Goal: Task Accomplishment & Management: Manage account settings

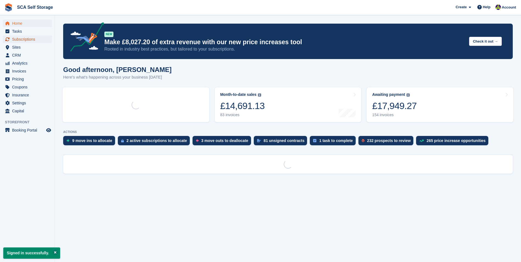
click at [39, 38] on span "Subscriptions" at bounding box center [28, 39] width 33 height 8
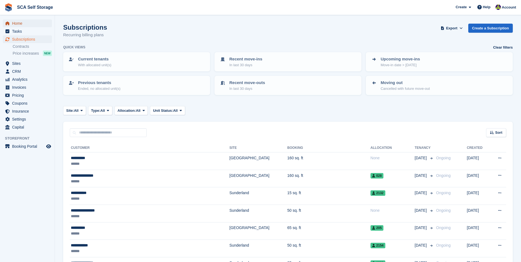
click at [23, 25] on span "Home" at bounding box center [28, 24] width 33 height 8
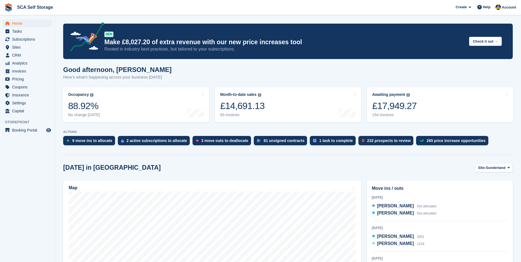
scroll to position [82, 0]
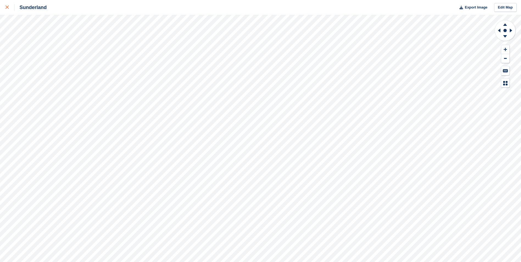
click at [0, 6] on html "Sunderland Export Image Edit Map" at bounding box center [260, 131] width 521 height 262
click at [7, 10] on div at bounding box center [9, 7] width 9 height 7
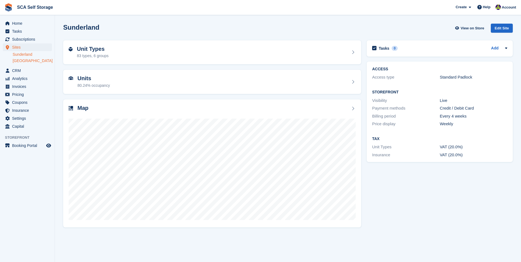
click at [24, 59] on link "[GEOGRAPHIC_DATA]" at bounding box center [32, 60] width 39 height 5
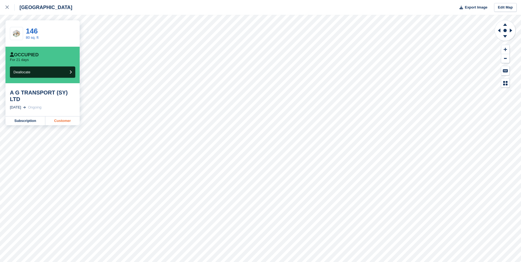
click at [57, 117] on link "Customer" at bounding box center [62, 121] width 34 height 9
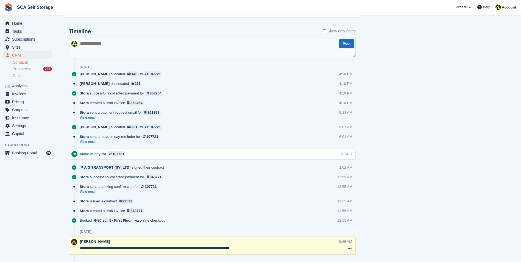
scroll to position [273, 0]
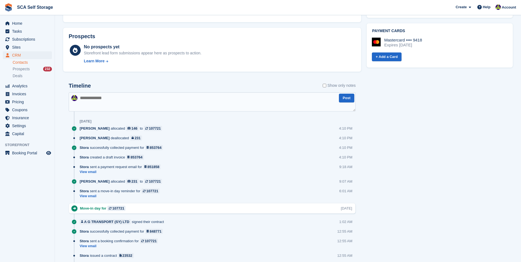
click at [403, 166] on div "Tasks 0 Add No tasks related to A G TRANSPORT (SY) LTD Contact Details Email as…" at bounding box center [440, 93] width 152 height 658
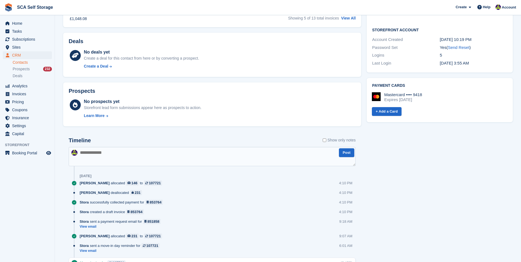
scroll to position [219, 0]
click at [413, 208] on div "Tasks 0 Add No tasks related to A G TRANSPORT (SY) LTD Contact Details Email as…" at bounding box center [440, 148] width 152 height 658
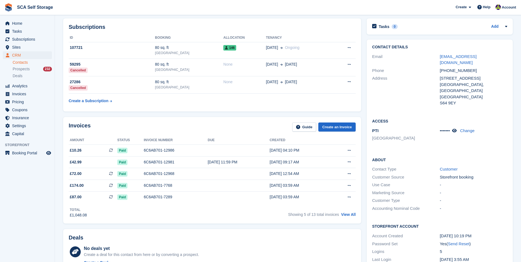
scroll to position [0, 0]
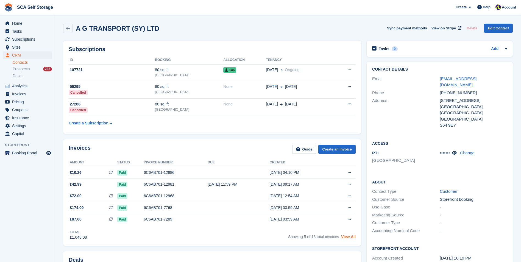
click at [352, 238] on link "View All" at bounding box center [348, 237] width 15 height 4
click at [189, 199] on div "6C6AB701-12968" at bounding box center [176, 196] width 64 height 6
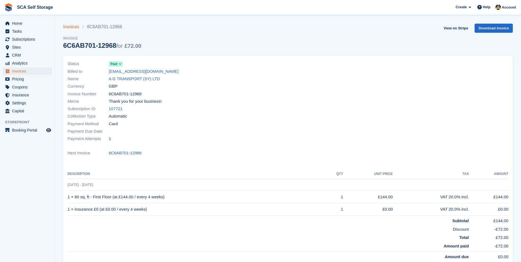
click at [77, 26] on link "Invoices" at bounding box center [73, 27] width 20 height 7
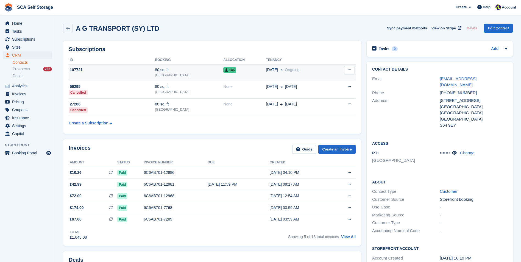
click at [134, 74] on td "107721" at bounding box center [112, 72] width 86 height 17
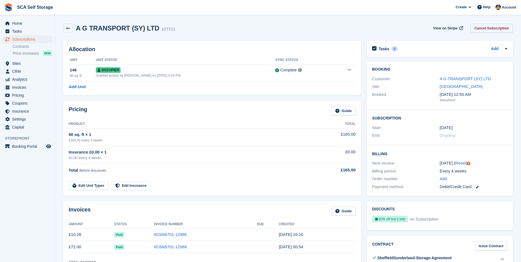
click at [488, 28] on link "Cancel Subscription" at bounding box center [492, 28] width 42 height 9
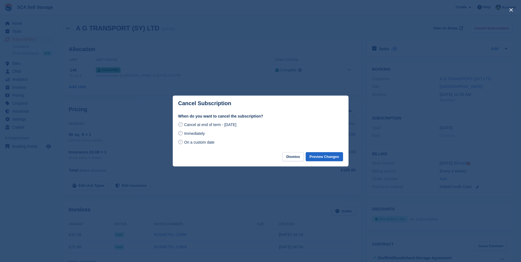
click at [208, 143] on span "On a custom date" at bounding box center [199, 142] width 31 height 4
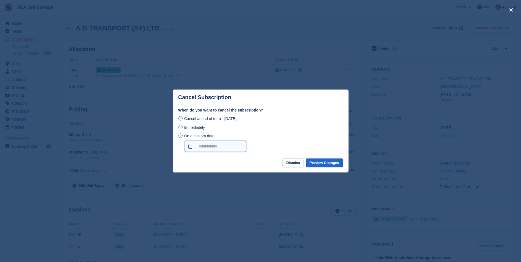
click at [214, 147] on input "On a custom date" at bounding box center [215, 146] width 61 height 11
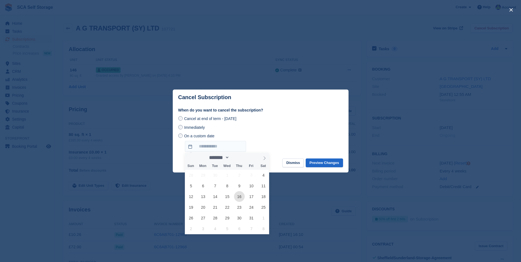
click at [240, 198] on span "16" at bounding box center [239, 196] width 11 height 11
type input "**********"
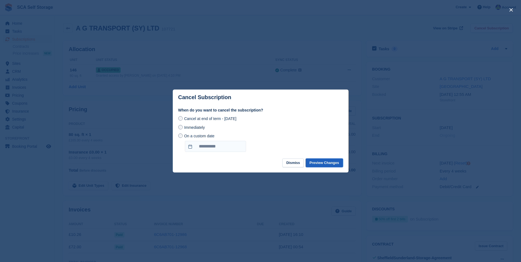
click at [329, 161] on button "Preview Changes" at bounding box center [324, 163] width 37 height 9
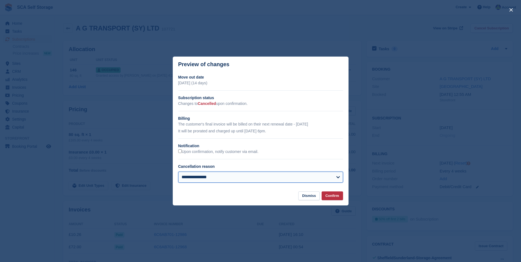
click at [257, 181] on select "**********" at bounding box center [260, 177] width 165 height 11
select select "**********"
click at [178, 172] on select "**********" at bounding box center [260, 177] width 165 height 11
click at [329, 198] on button "Confirm" at bounding box center [332, 196] width 21 height 9
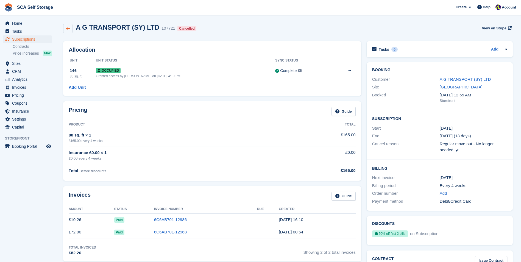
click at [70, 29] on icon at bounding box center [68, 29] width 4 height 4
click at [189, 71] on div "Occupied" at bounding box center [185, 71] width 179 height 6
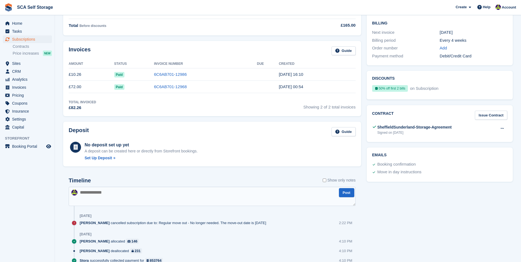
scroll to position [35, 0]
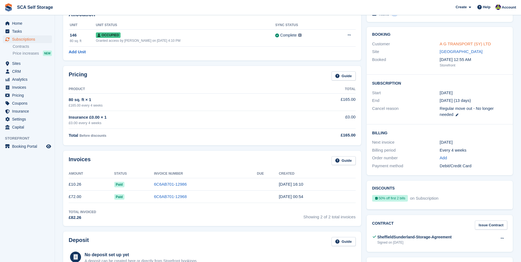
click at [446, 43] on link "A G TRANSPORT (SY) LTD" at bounding box center [465, 44] width 51 height 5
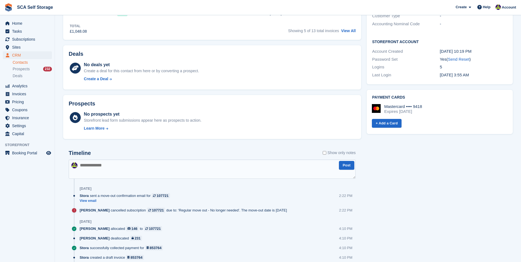
scroll to position [252, 0]
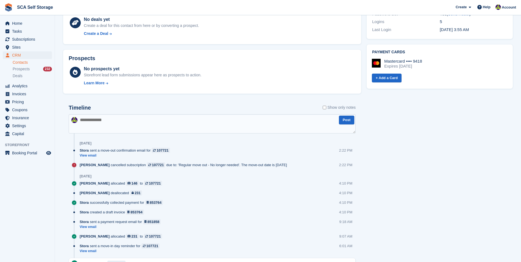
click at [129, 120] on textarea at bounding box center [212, 123] width 287 height 19
type textarea "*"
type textarea "**********"
click at [347, 123] on button "Post" at bounding box center [346, 120] width 15 height 9
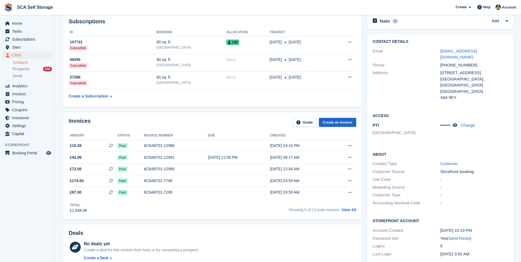
scroll to position [0, 0]
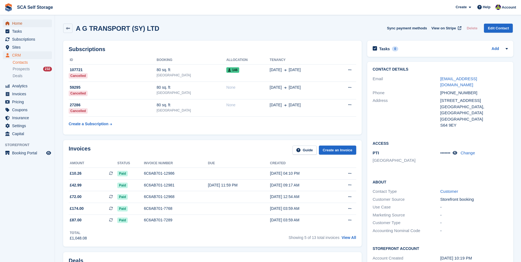
click at [27, 25] on span "Home" at bounding box center [28, 24] width 33 height 8
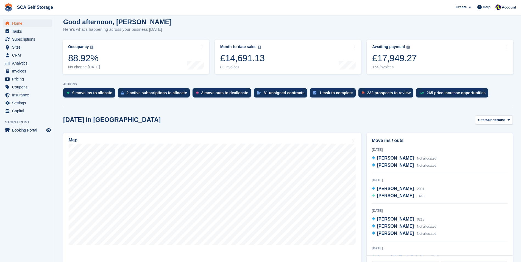
scroll to position [55, 0]
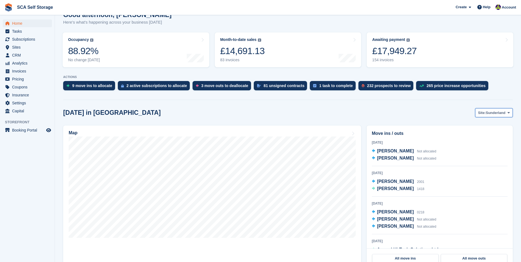
click at [502, 115] on span "Sunderland" at bounding box center [496, 112] width 20 height 5
click at [487, 134] on link "[GEOGRAPHIC_DATA]" at bounding box center [485, 136] width 49 height 10
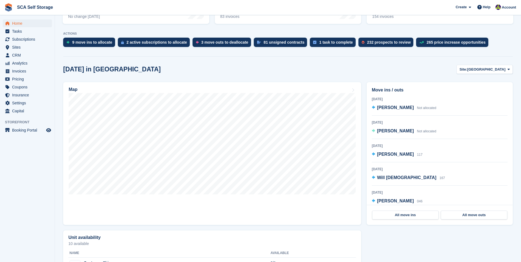
scroll to position [110, 0]
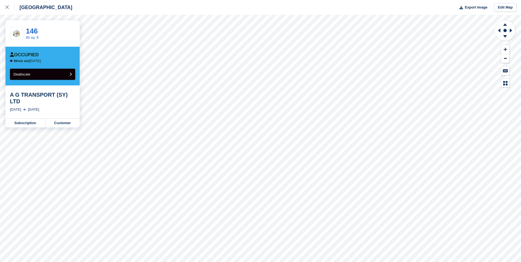
click at [52, 76] on button "Deallocate" at bounding box center [42, 74] width 65 height 11
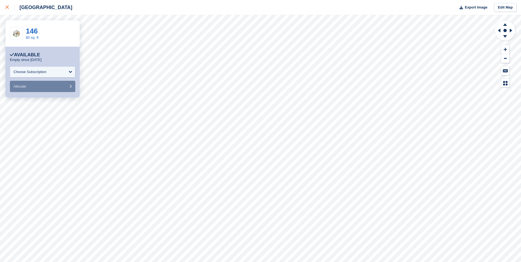
click at [4, 7] on link at bounding box center [7, 7] width 15 height 15
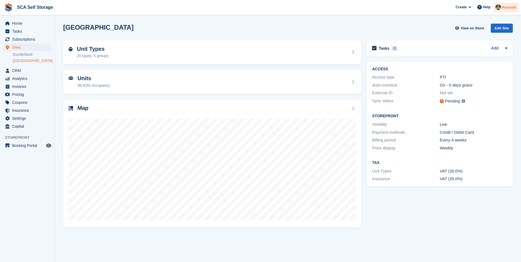
click at [505, 6] on span "Account" at bounding box center [509, 7] width 14 height 5
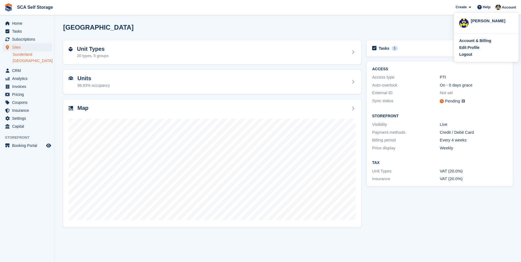
click at [30, 57] on link "Sunderland" at bounding box center [32, 54] width 39 height 5
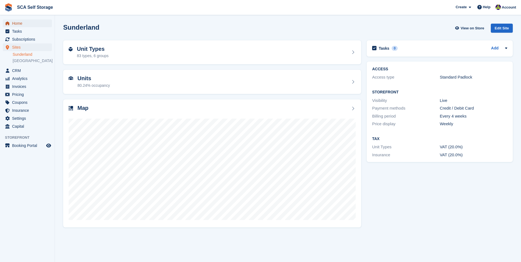
click at [24, 23] on span "Home" at bounding box center [28, 24] width 33 height 8
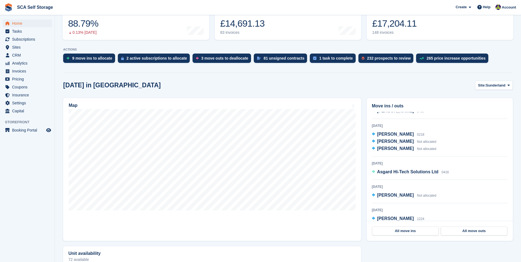
scroll to position [55, 0]
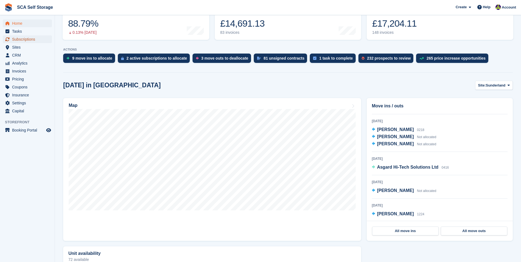
click at [28, 37] on span "Subscriptions" at bounding box center [28, 39] width 33 height 8
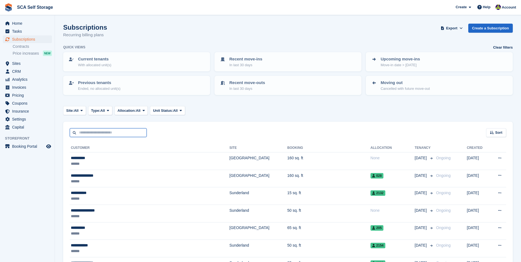
click at [94, 131] on input "text" at bounding box center [108, 132] width 77 height 9
type input "***"
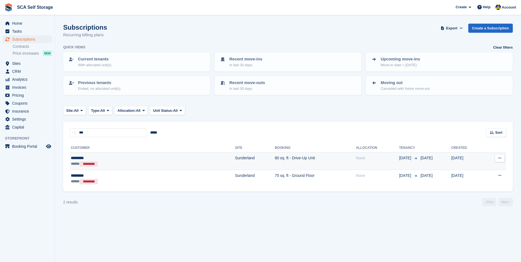
click at [151, 161] on div "***** *********" at bounding box center [111, 164] width 81 height 6
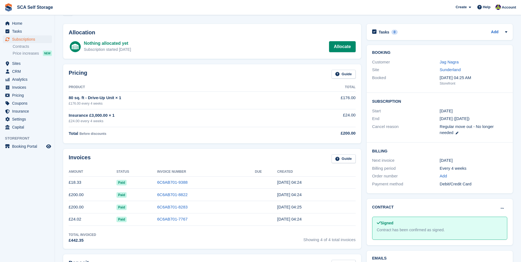
scroll to position [16, 0]
click at [451, 60] on div "Jag Nagra" at bounding box center [474, 63] width 68 height 6
click at [449, 62] on link "Jag Nagra" at bounding box center [449, 62] width 19 height 5
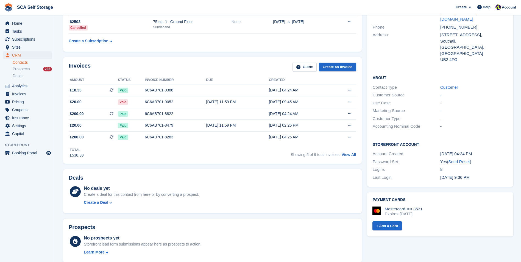
scroll to position [110, 0]
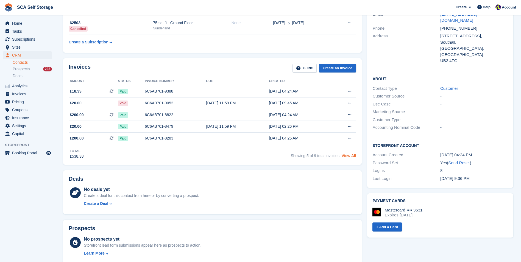
click at [344, 155] on link "View All" at bounding box center [349, 156] width 15 height 4
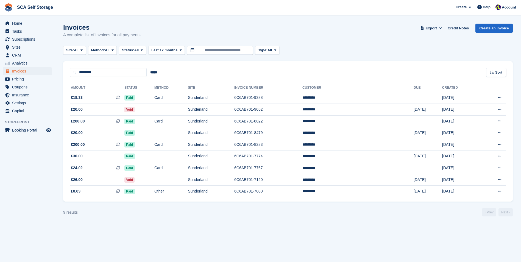
click at [233, 239] on section "Invoices A complete list of invoices for all payments Export Export Invoices Ex…" at bounding box center [288, 131] width 466 height 262
click at [105, 96] on span "£18.33 This is a recurring subscription invoice." at bounding box center [97, 98] width 55 height 6
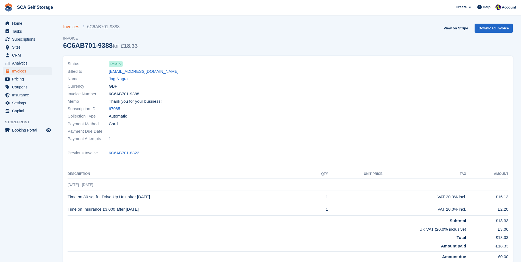
click at [73, 25] on link "Invoices" at bounding box center [73, 27] width 20 height 7
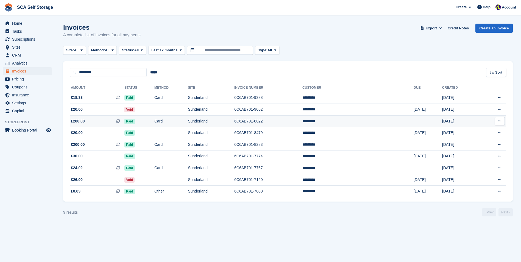
click at [111, 122] on span "£200.00 This is a recurring subscription invoice." at bounding box center [97, 121] width 55 height 6
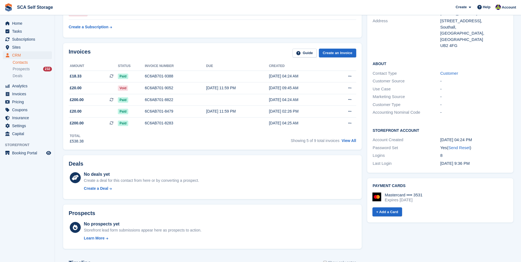
scroll to position [15, 0]
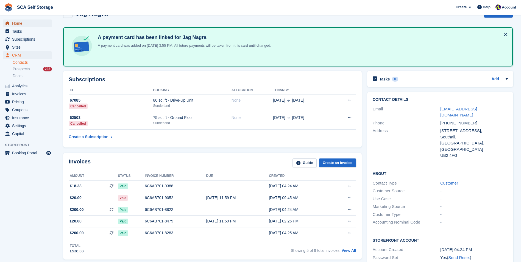
click at [30, 23] on span "Home" at bounding box center [28, 24] width 33 height 8
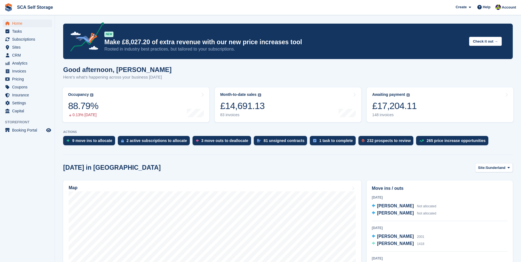
scroll to position [55, 0]
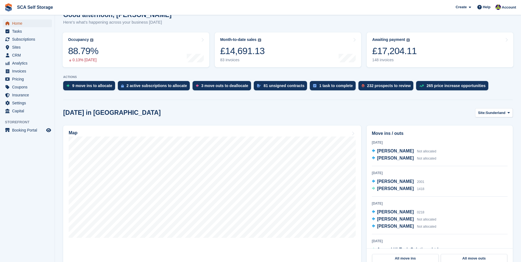
click at [30, 23] on span "Home" at bounding box center [28, 24] width 33 height 8
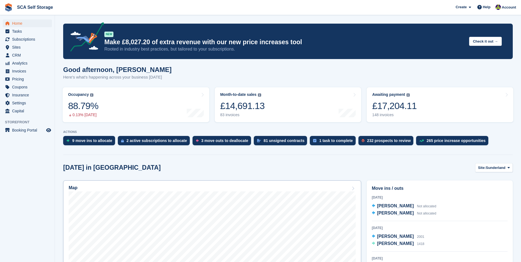
scroll to position [82, 0]
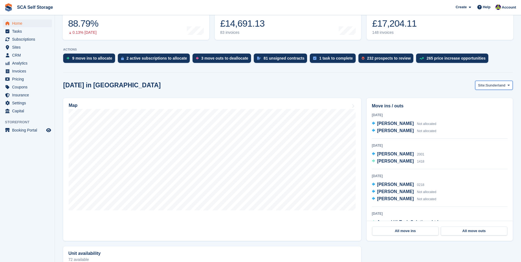
click at [493, 85] on span "Sunderland" at bounding box center [496, 85] width 20 height 5
click at [484, 106] on link "[GEOGRAPHIC_DATA]" at bounding box center [485, 108] width 49 height 10
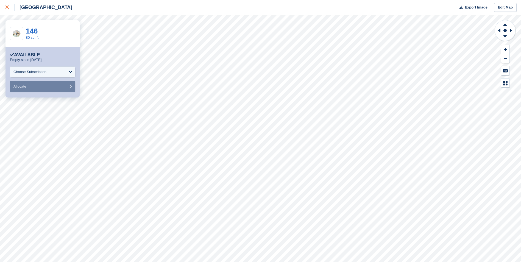
click at [8, 10] on div at bounding box center [9, 7] width 9 height 7
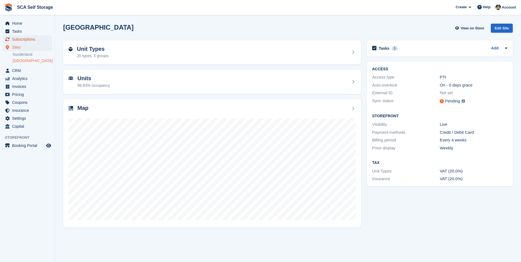
click at [33, 38] on span "Subscriptions" at bounding box center [28, 39] width 33 height 8
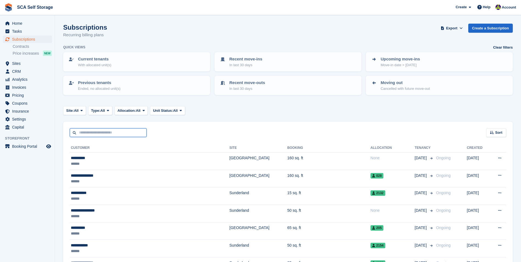
click at [106, 134] on input "text" at bounding box center [108, 132] width 77 height 9
type input "****"
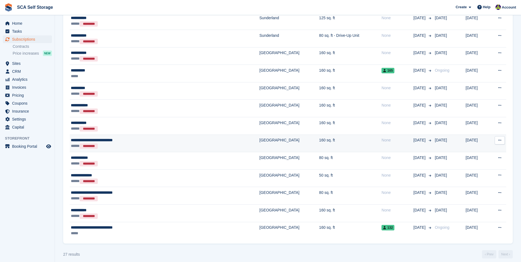
scroll to position [389, 0]
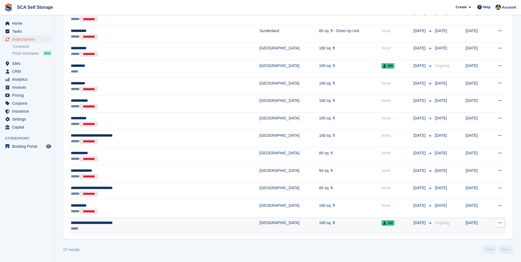
click at [149, 224] on div "**********" at bounding box center [134, 223] width 126 height 6
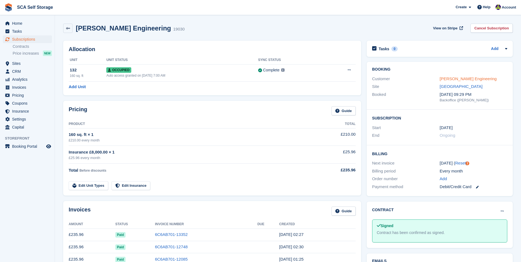
click at [465, 78] on link "[PERSON_NAME] Engineering" at bounding box center [468, 78] width 57 height 5
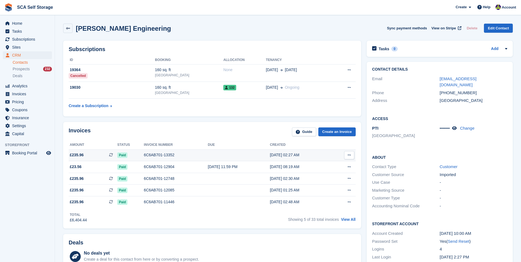
click at [244, 152] on td at bounding box center [239, 156] width 62 height 12
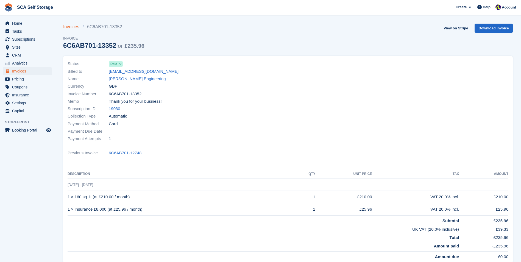
click at [78, 28] on link "Invoices" at bounding box center [73, 27] width 20 height 7
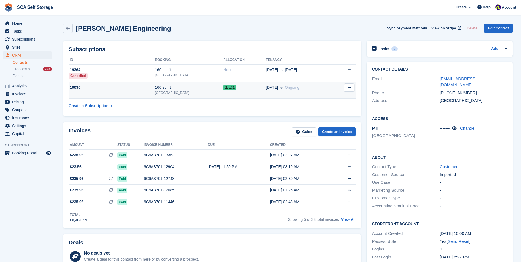
click at [121, 87] on div "19030" at bounding box center [112, 88] width 86 height 6
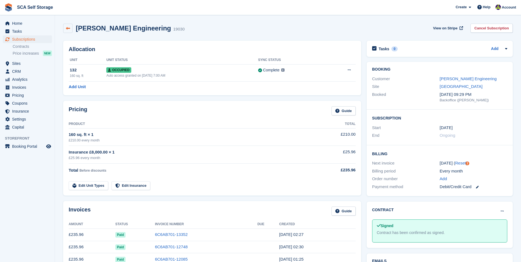
click at [68, 27] on icon at bounding box center [68, 28] width 4 height 4
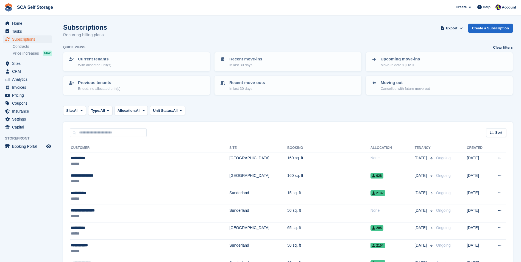
click at [193, 35] on div "Subscriptions Recurring billing plans Export Export Subscriptions Export a CSV …" at bounding box center [288, 34] width 450 height 21
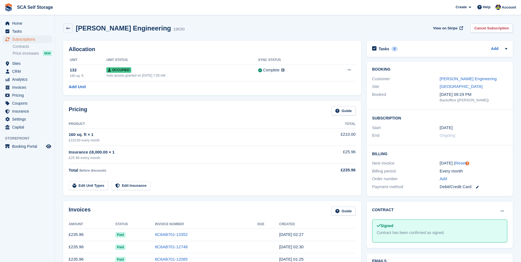
scroll to position [110, 0]
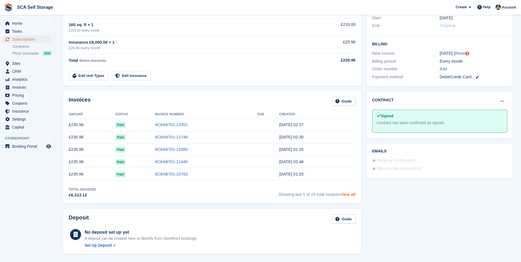
click at [349, 195] on link "View all" at bounding box center [348, 194] width 15 height 5
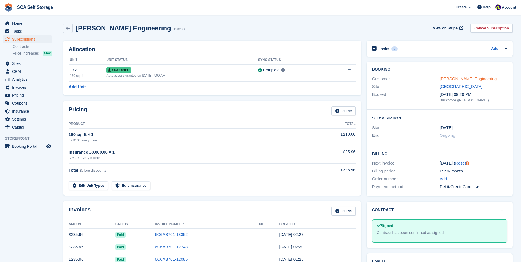
click at [457, 79] on link "[PERSON_NAME] Engineering" at bounding box center [468, 78] width 57 height 5
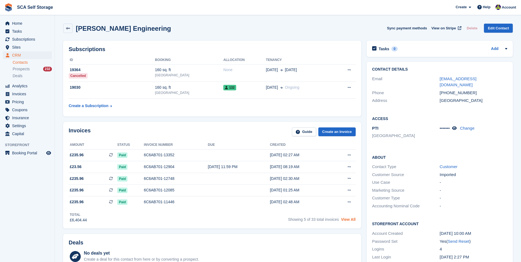
click at [348, 219] on link "View All" at bounding box center [348, 219] width 15 height 4
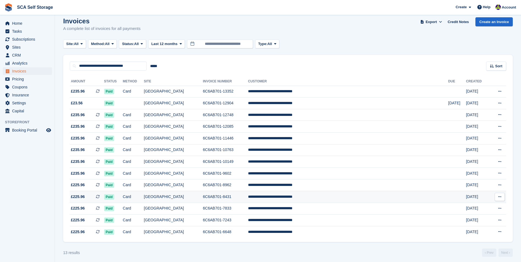
scroll to position [9, 0]
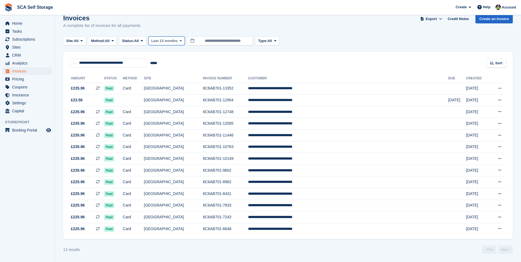
click at [172, 43] on span "Last 12 months" at bounding box center [164, 40] width 26 height 5
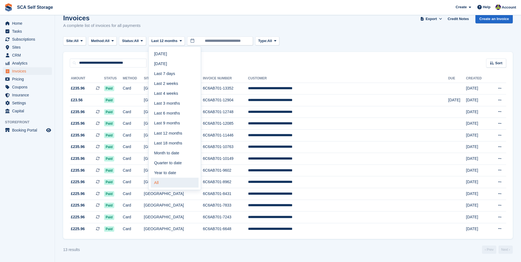
click at [168, 181] on link "All" at bounding box center [175, 183] width 48 height 10
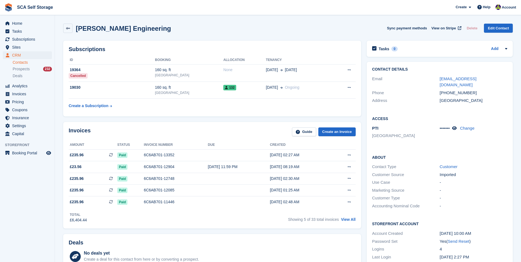
click at [347, 29] on div "[PERSON_NAME] Engineering Sync payment methods View on Stripe Delete Edit Conta…" at bounding box center [288, 28] width 450 height 9
click at [132, 93] on td "19030" at bounding box center [112, 90] width 86 height 17
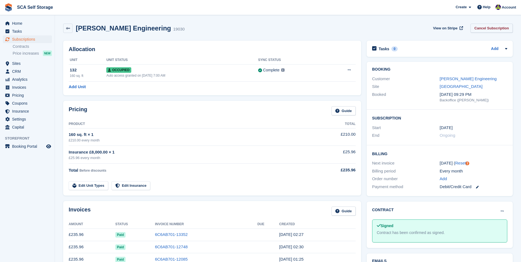
click at [487, 27] on link "Cancel Subscription" at bounding box center [492, 28] width 42 height 9
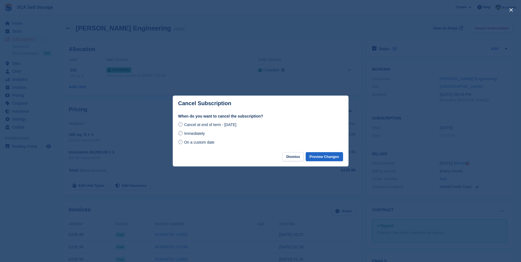
click at [197, 144] on span "On a custom date" at bounding box center [199, 142] width 31 height 4
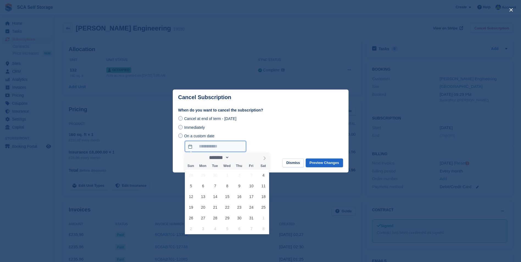
click at [211, 147] on input "On a custom date" at bounding box center [215, 146] width 61 height 11
click at [240, 197] on span "16" at bounding box center [239, 196] width 11 height 11
type input "**********"
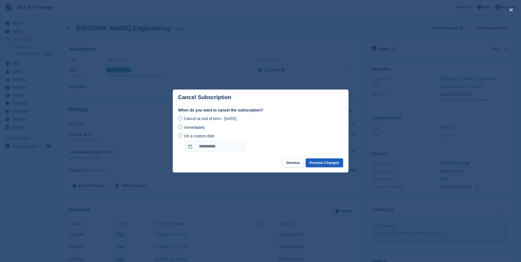
click at [324, 162] on button "Preview Changes" at bounding box center [324, 163] width 37 height 9
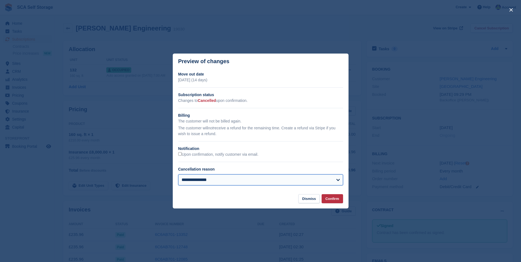
click at [209, 184] on select "**********" at bounding box center [260, 180] width 165 height 11
select select "**********"
click at [178, 175] on select "**********" at bounding box center [260, 180] width 165 height 11
click at [321, 182] on select "**********" at bounding box center [260, 180] width 165 height 11
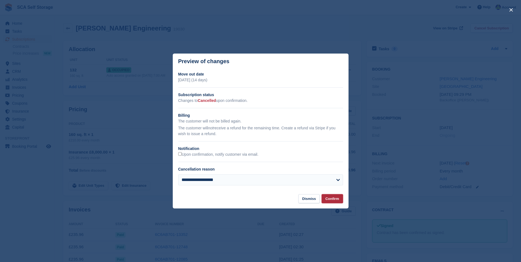
click at [334, 199] on button "Confirm" at bounding box center [332, 198] width 21 height 9
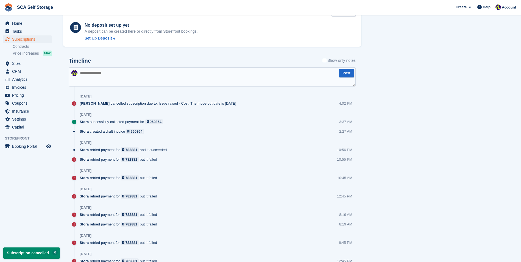
scroll to position [302, 0]
click at [151, 74] on textarea at bounding box center [212, 76] width 287 height 19
type textarea "**********"
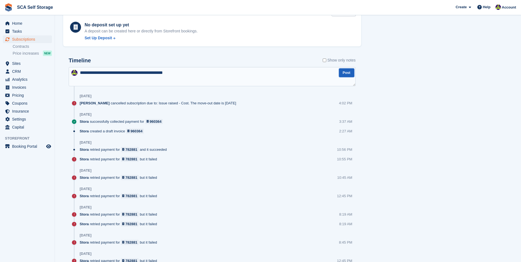
click at [341, 73] on button "Post" at bounding box center [346, 72] width 15 height 9
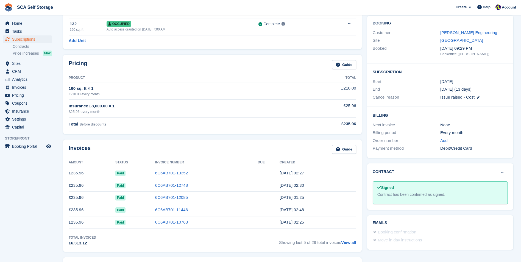
scroll to position [0, 0]
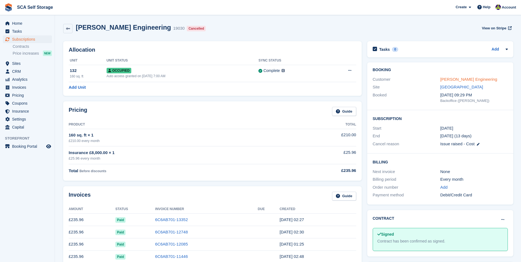
click at [455, 79] on link "[PERSON_NAME] Engineering" at bounding box center [469, 79] width 57 height 5
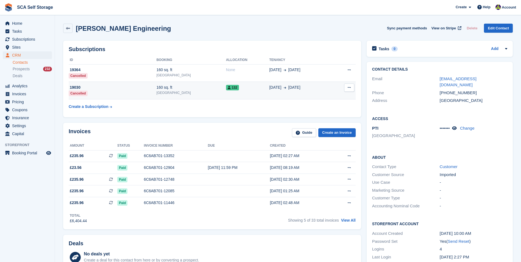
click at [150, 85] on div "19030" at bounding box center [113, 88] width 88 height 6
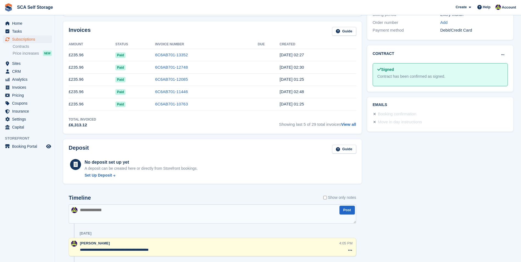
scroll to position [357, 0]
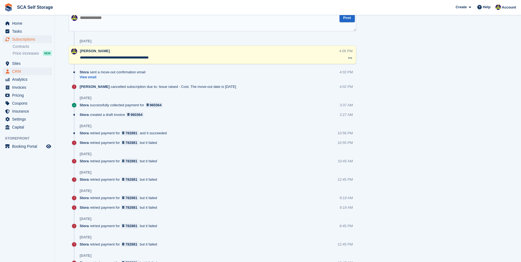
drag, startPoint x: 165, startPoint y: 57, endPoint x: 46, endPoint y: 68, distance: 119.0
click at [46, 68] on div "Home Tasks Subscriptions Subscriptions Subscriptions Contracts Price increases …" at bounding box center [260, 20] width 521 height 754
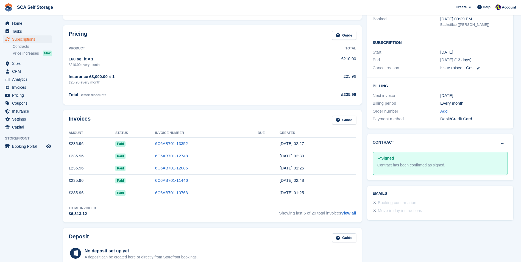
scroll to position [0, 0]
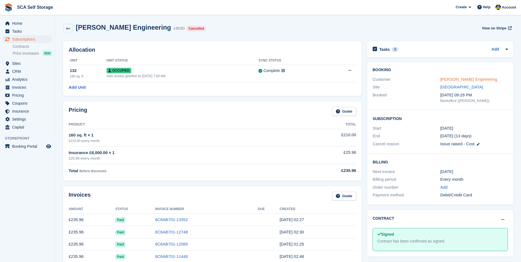
click at [476, 81] on link "[PERSON_NAME] Engineering" at bounding box center [469, 79] width 57 height 5
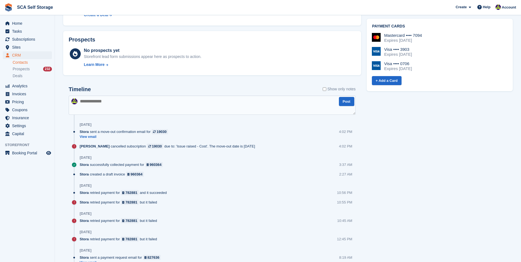
scroll to position [302, 0]
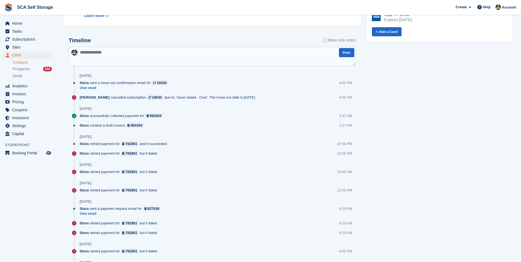
click at [134, 58] on textarea at bounding box center [212, 56] width 287 height 19
paste textarea "**********"
type textarea "**********"
click at [348, 55] on button "Post" at bounding box center [346, 52] width 15 height 9
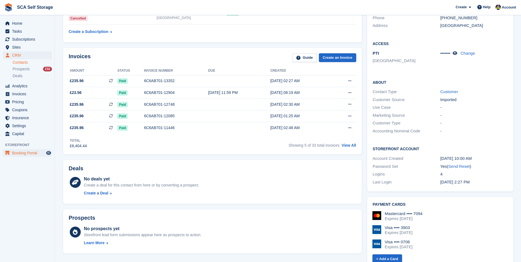
scroll to position [0, 0]
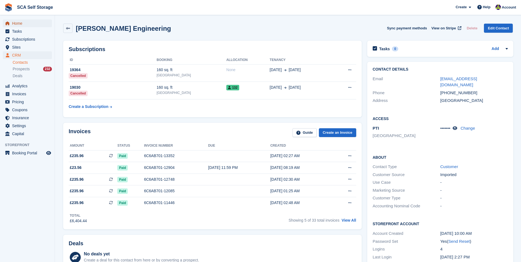
click at [46, 25] on link "Home" at bounding box center [27, 24] width 49 height 8
